Goal: Find specific page/section: Find specific page/section

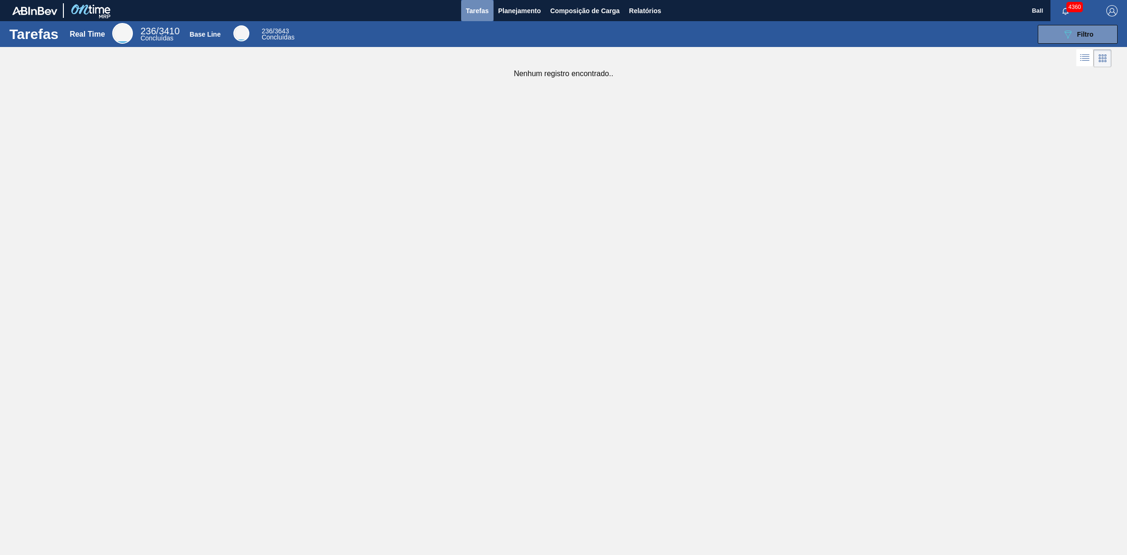
click at [480, 17] on button "Tarefas" at bounding box center [477, 10] width 32 height 21
click at [1097, 27] on button "089F7B8B-B2A5-4AFE-B5C0-19BA573D28AC Filtro" at bounding box center [1078, 34] width 80 height 19
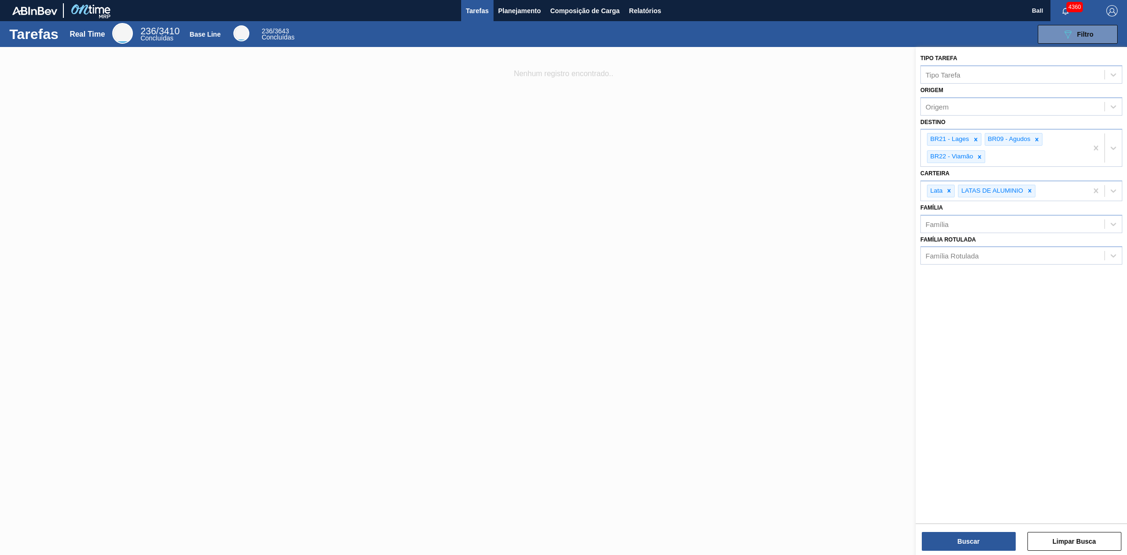
click at [973, 531] on div "Buscar Limpar Busca" at bounding box center [1021, 536] width 211 height 26
click at [975, 534] on button "Buscar" at bounding box center [969, 541] width 94 height 19
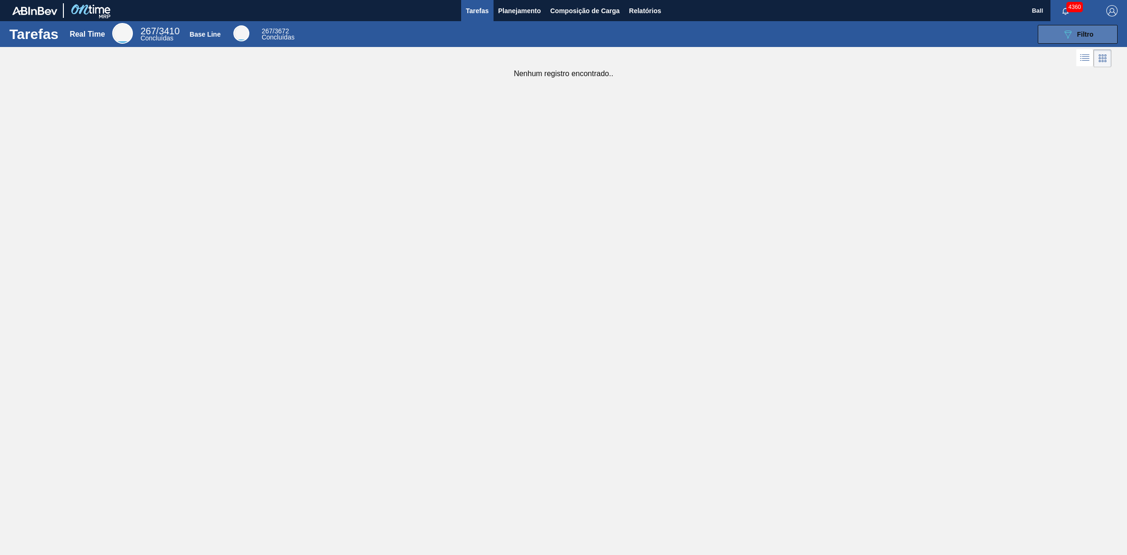
click at [1078, 40] on button "089F7B8B-B2A5-4AFE-B5C0-19BA573D28AC Filtro" at bounding box center [1078, 34] width 80 height 19
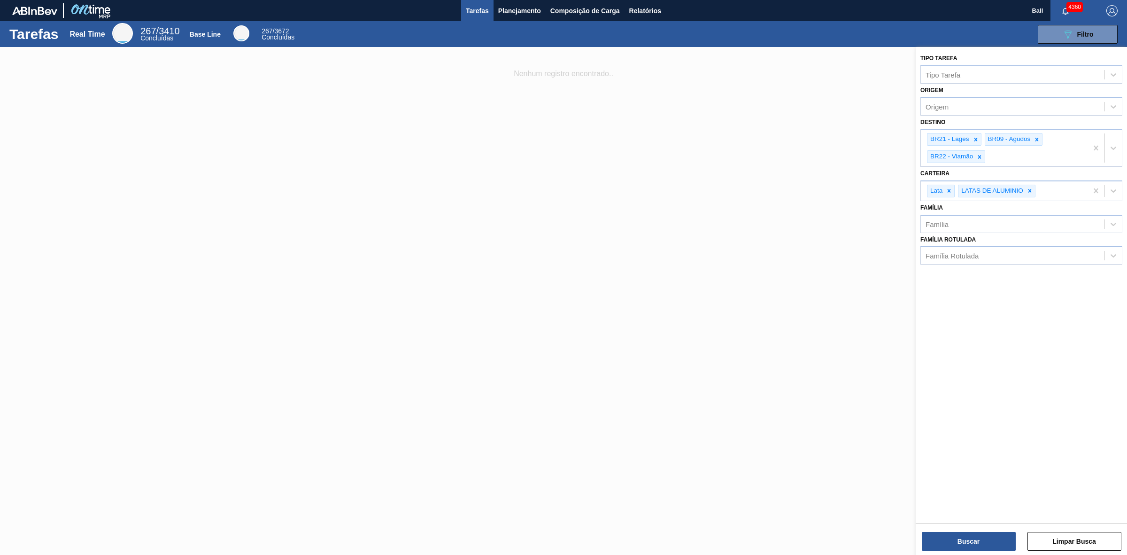
click at [729, 207] on div at bounding box center [563, 324] width 1127 height 555
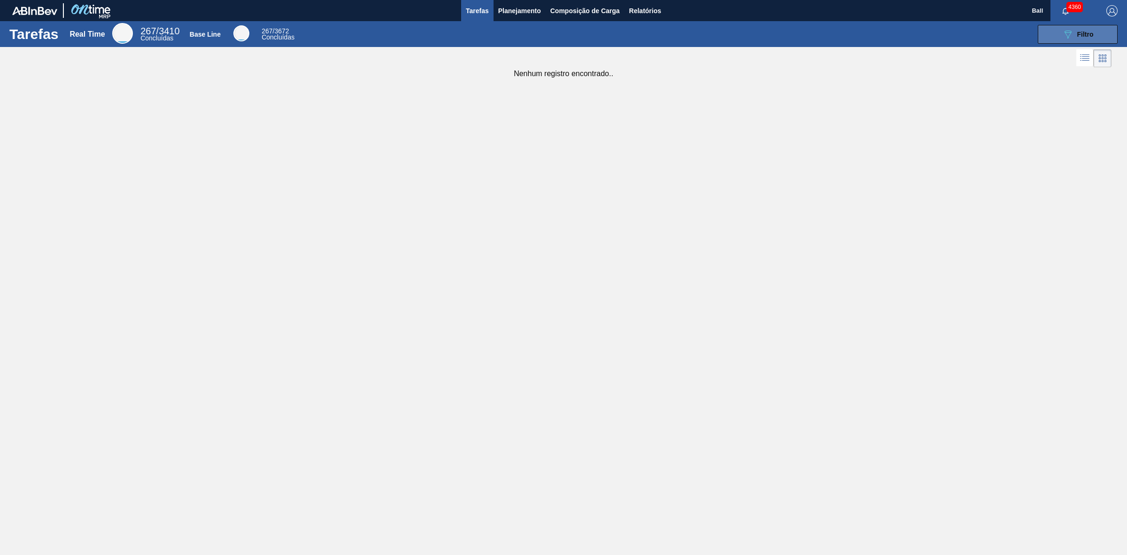
click at [1081, 34] on span "Filtro" at bounding box center [1085, 35] width 16 height 8
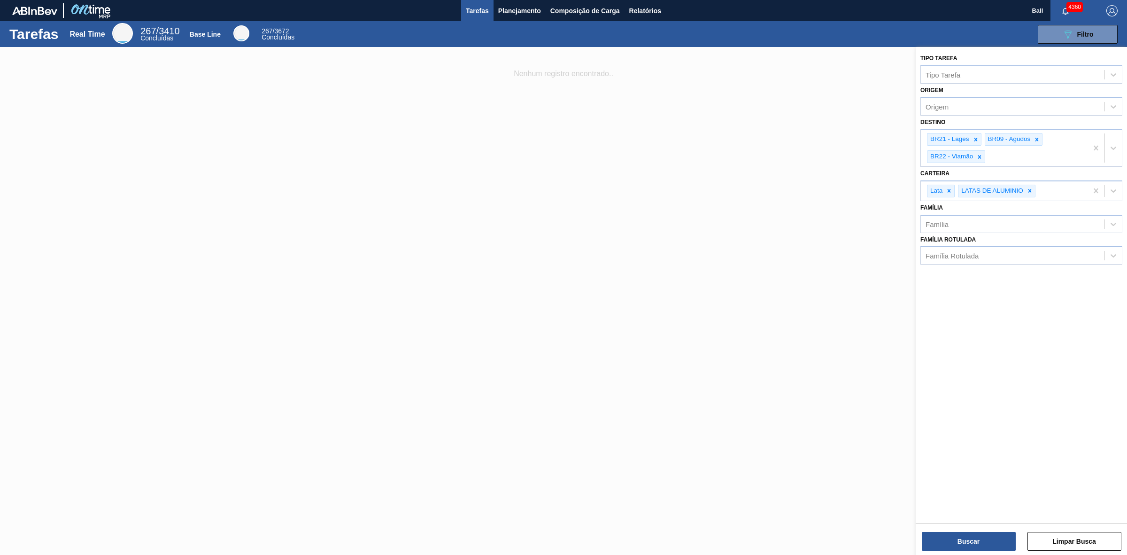
drag, startPoint x: 564, startPoint y: 437, endPoint x: 536, endPoint y: 258, distance: 180.7
click at [564, 435] on div at bounding box center [563, 324] width 1127 height 555
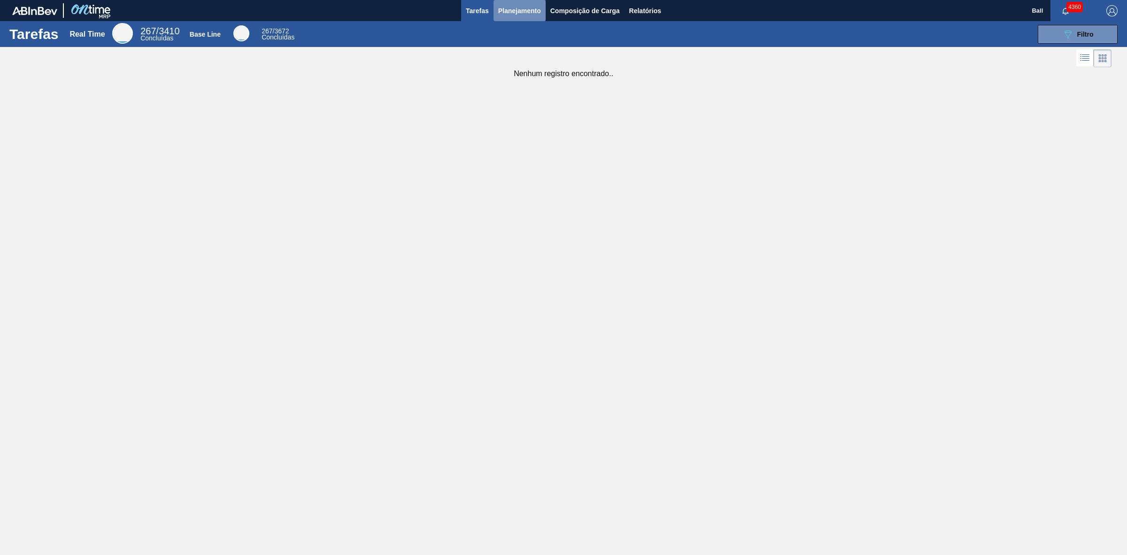
click at [520, 5] on span "Planejamento" at bounding box center [519, 10] width 43 height 11
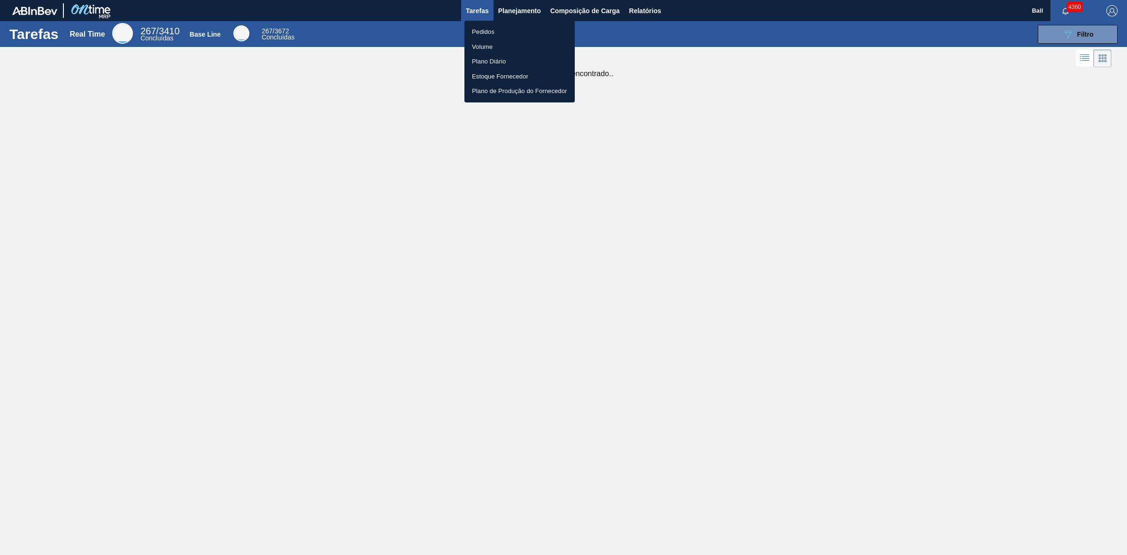
click at [488, 29] on li "Pedidos" at bounding box center [520, 31] width 110 height 15
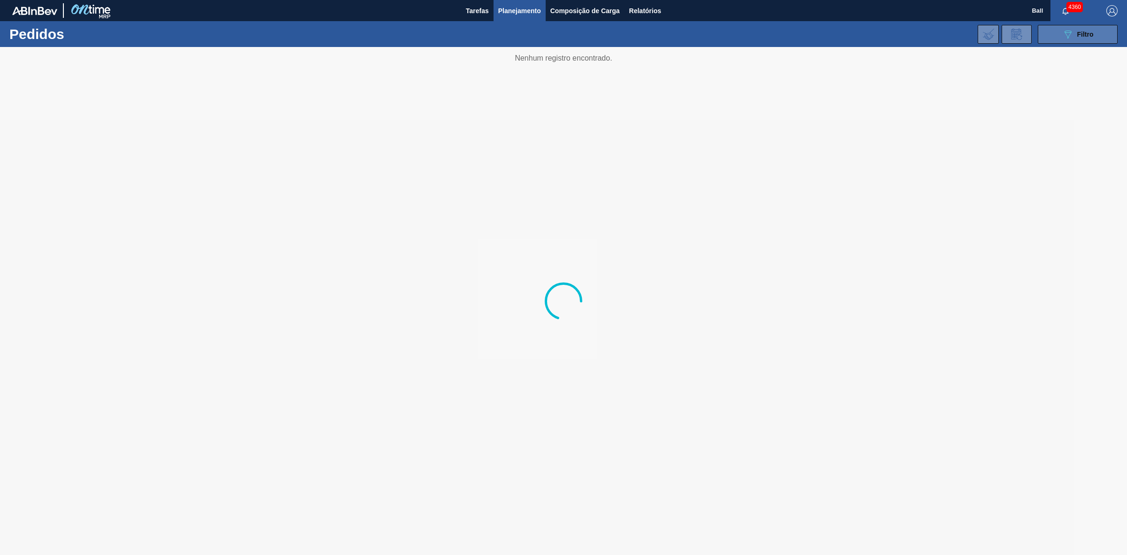
click at [1084, 26] on button "089F7B8B-B2A5-4AFE-B5C0-19BA573D28AC Filtro" at bounding box center [1078, 34] width 80 height 19
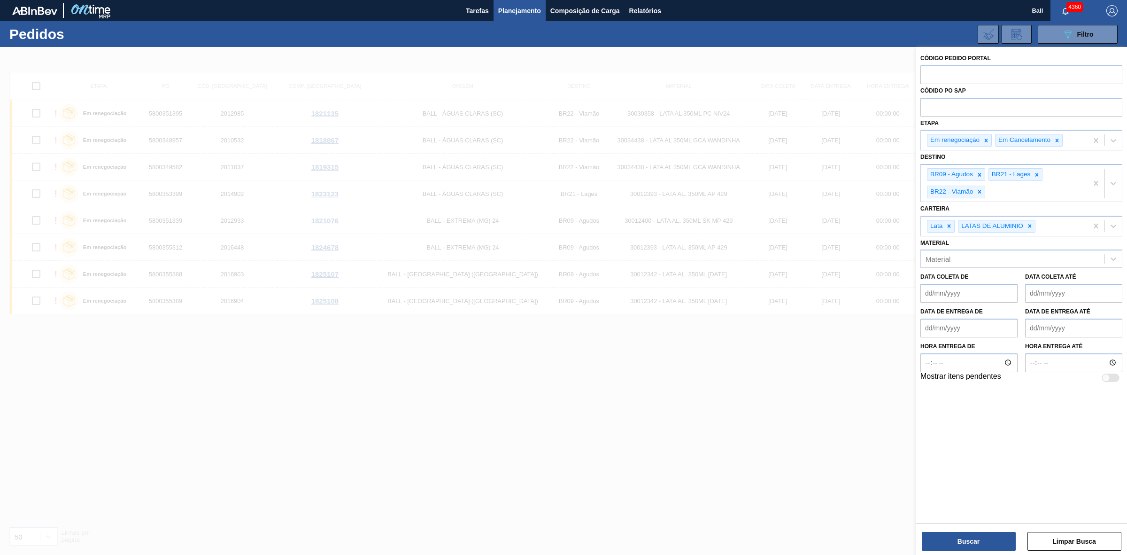
click at [866, 394] on div at bounding box center [563, 324] width 1127 height 555
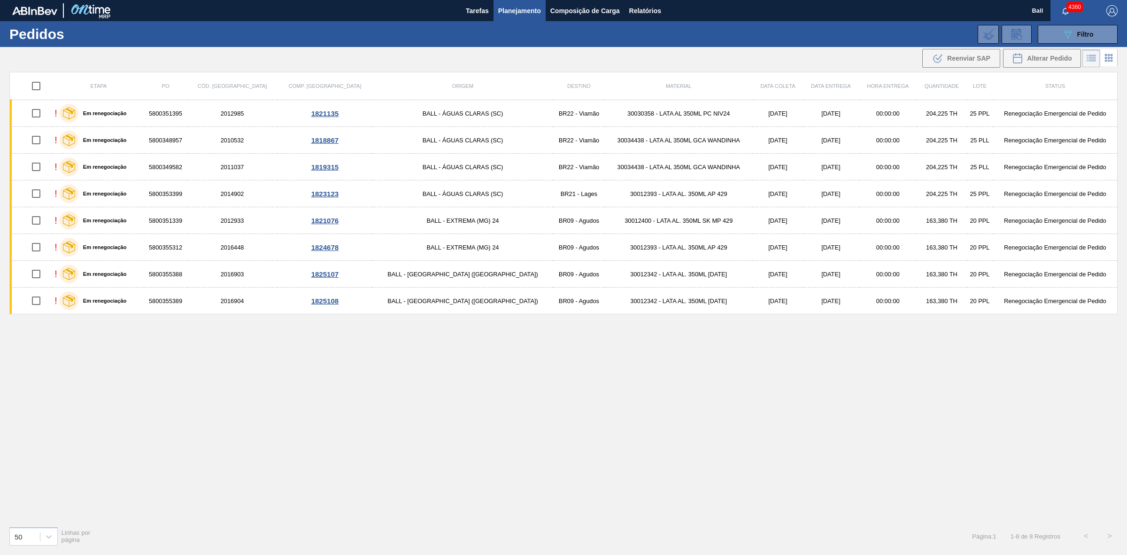
click at [613, 386] on div "Etapa PO Cód. Pedido Comp. Carga Origem Destino Material Data coleta Data entre…" at bounding box center [563, 295] width 1108 height 447
click at [1076, 33] on div "089F7B8B-B2A5-4AFE-B5C0-19BA573D28AC Filtro" at bounding box center [1077, 34] width 31 height 11
click at [1089, 37] on span "Filtro" at bounding box center [1085, 35] width 16 height 8
click at [529, 15] on span "Planejamento" at bounding box center [519, 10] width 43 height 11
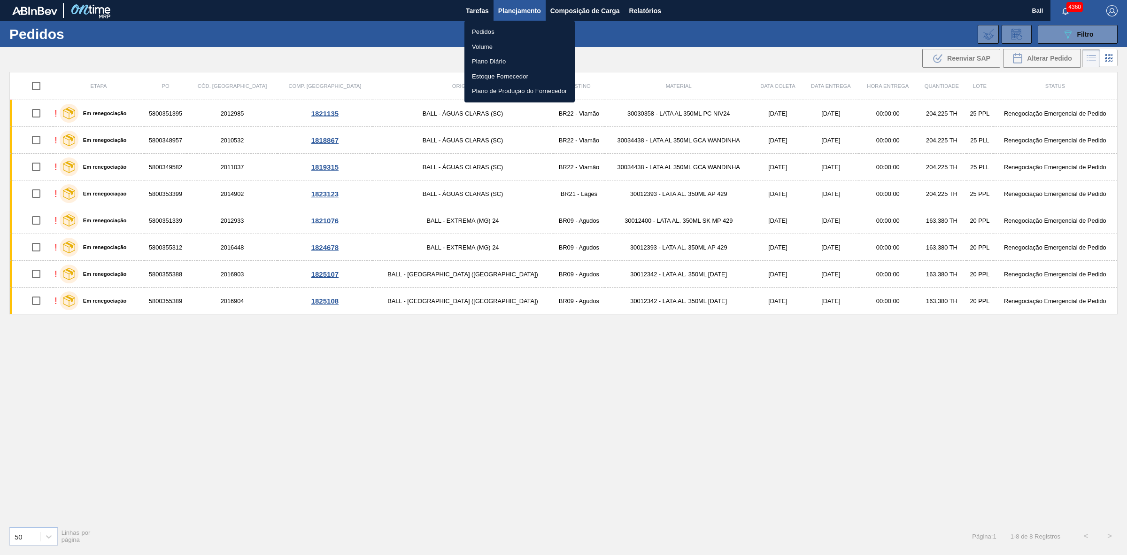
click at [491, 45] on li "Volume" at bounding box center [520, 46] width 110 height 15
